Goal: Information Seeking & Learning: Learn about a topic

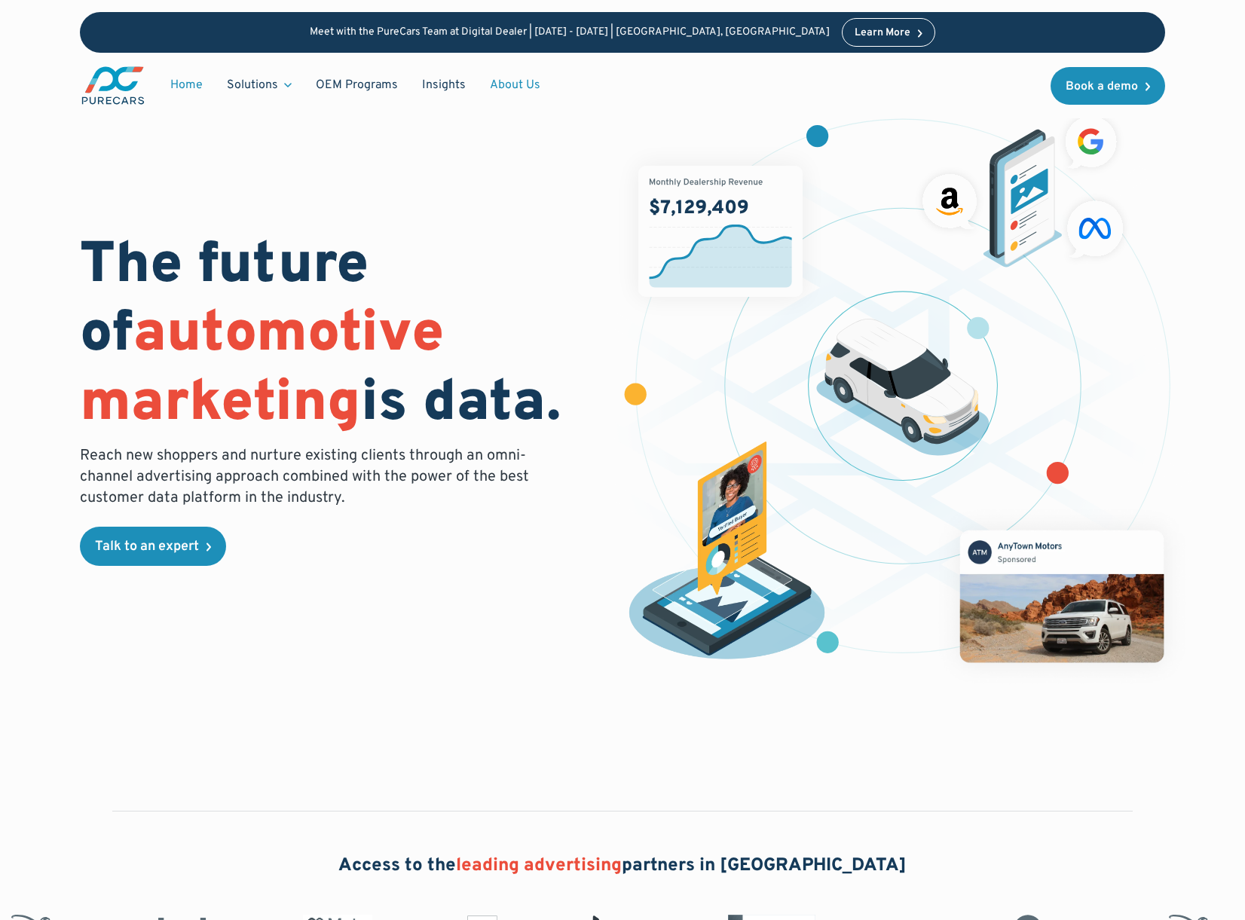
click at [503, 78] on link "About Us" at bounding box center [515, 85] width 75 height 29
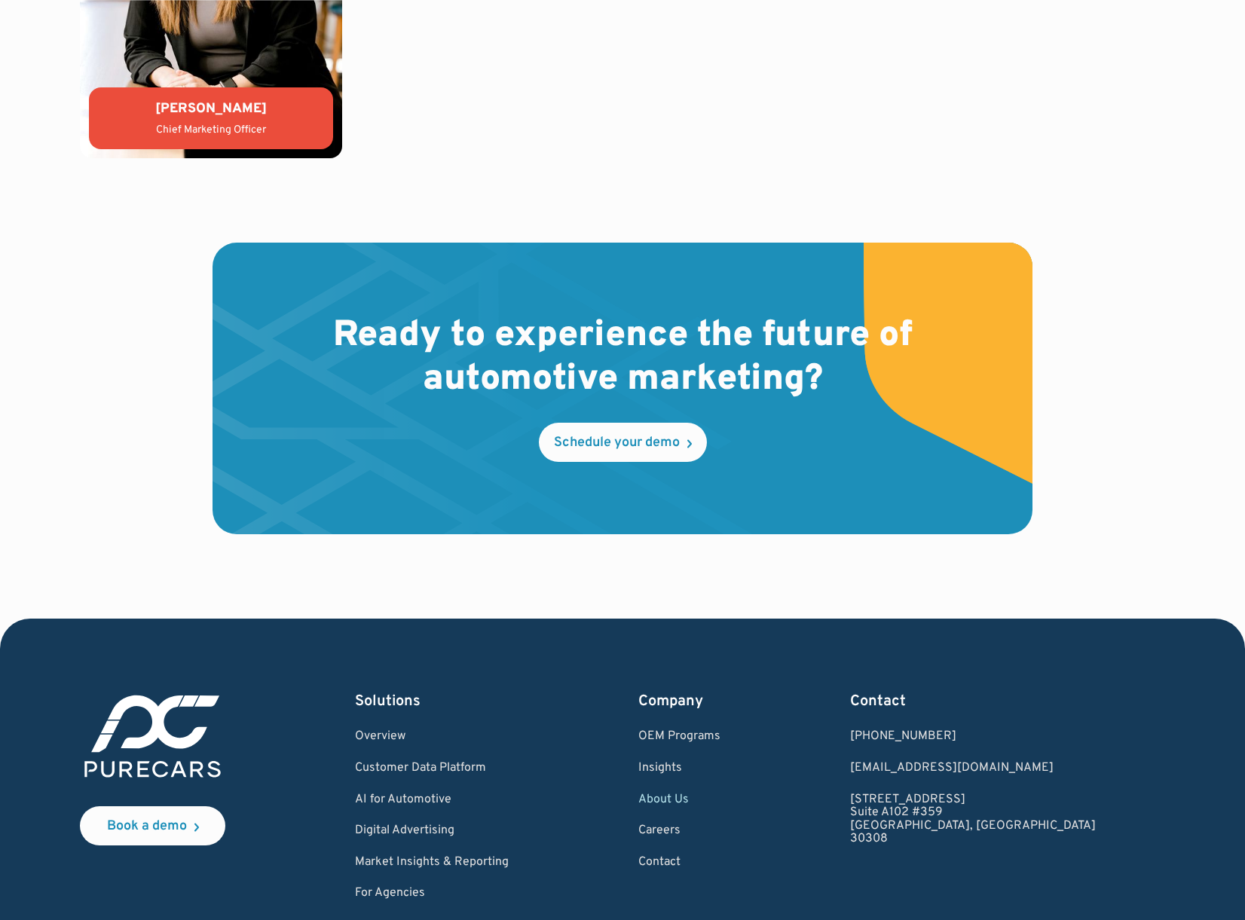
scroll to position [4217, 0]
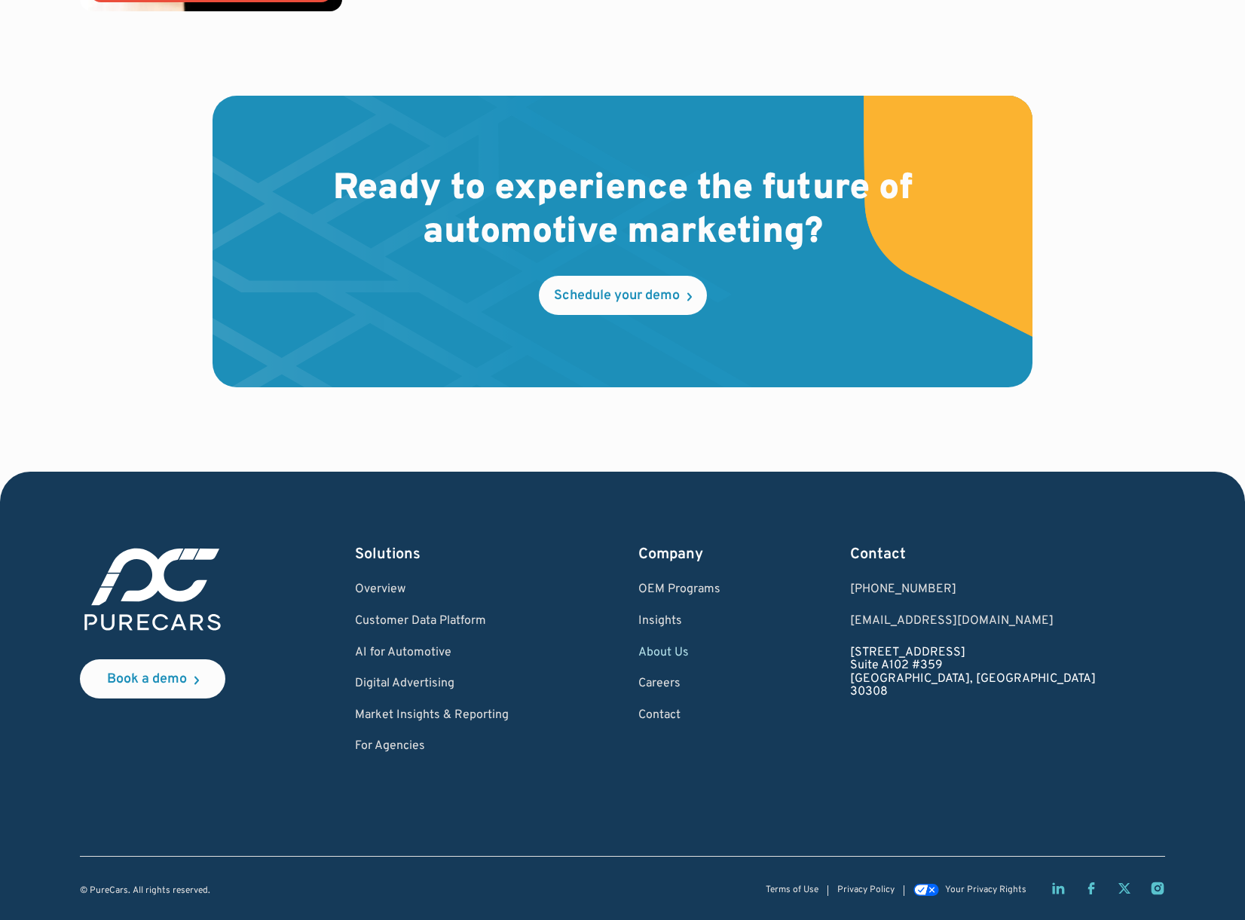
click at [1004, 671] on link "931 Monroe Drive NE Suite A102 #359 Atlanta, GA 30308" at bounding box center [973, 673] width 246 height 53
click at [973, 672] on link "931 Monroe Drive NE Suite A102 #359 Atlanta, GA 30308" at bounding box center [973, 673] width 246 height 53
drag, startPoint x: 937, startPoint y: 648, endPoint x: 970, endPoint y: 662, distance: 35.8
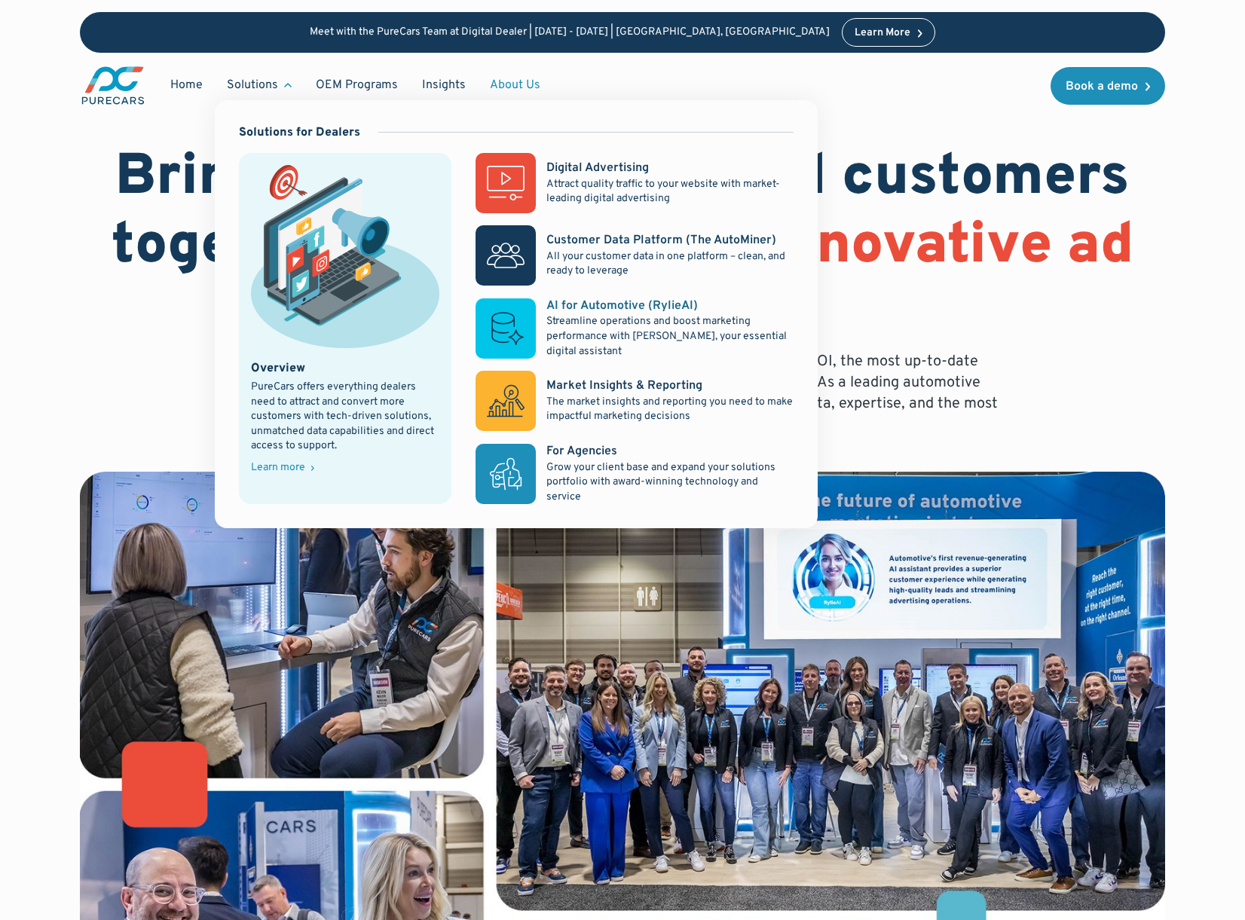
click at [605, 298] on div "AI for Automotive (RylieAI)" at bounding box center [621, 306] width 151 height 17
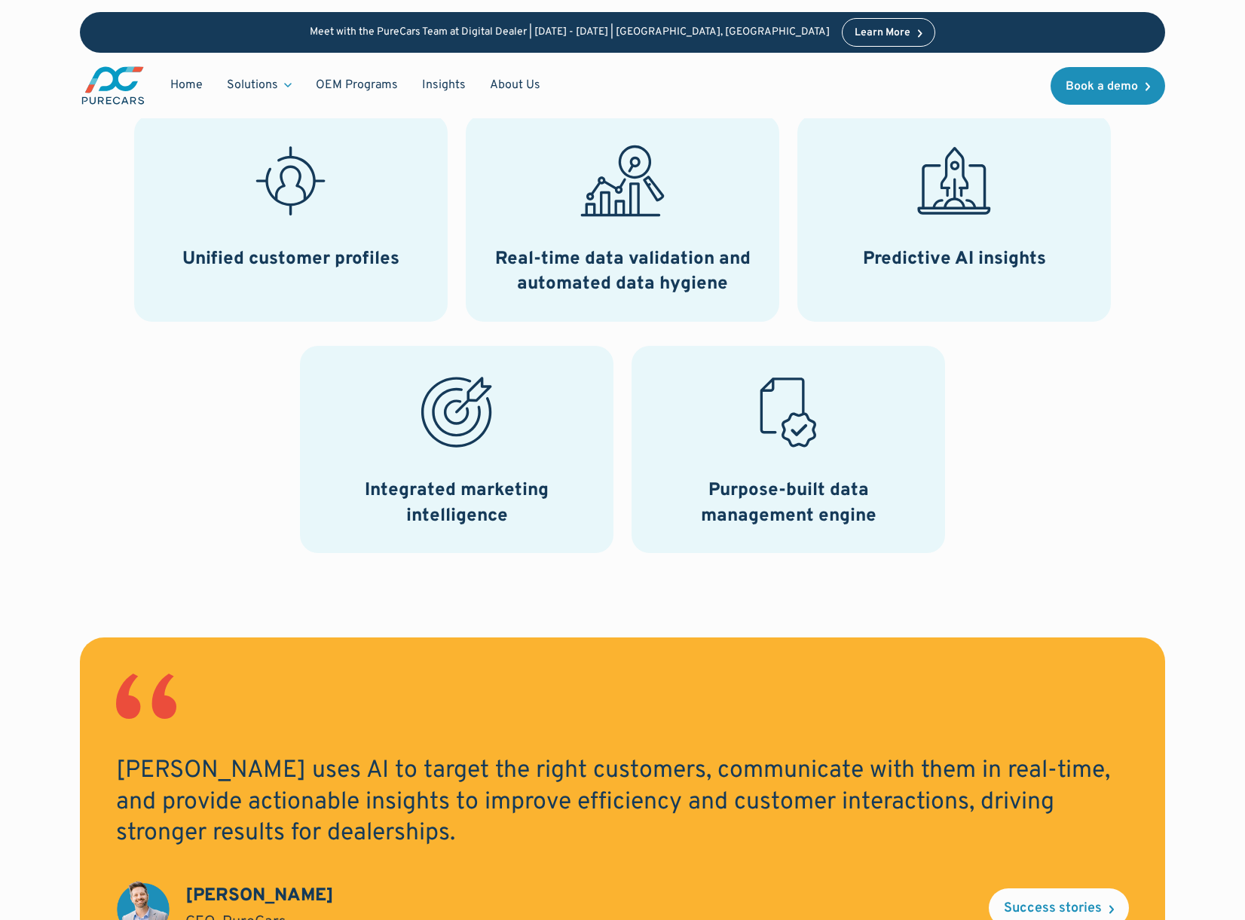
scroll to position [754, 0]
